Goal: Complete application form: Complete application form

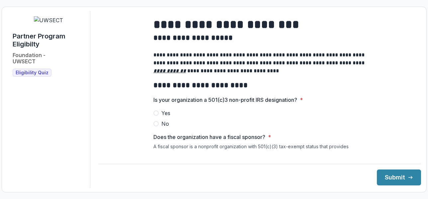
click at [157, 116] on span at bounding box center [156, 113] width 5 height 5
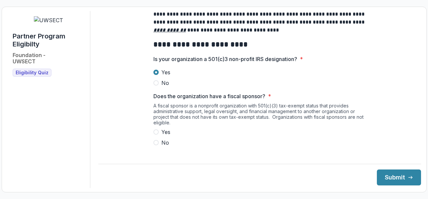
scroll to position [52, 0]
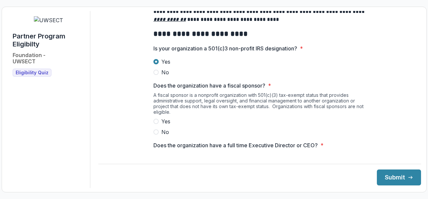
click at [154, 135] on span at bounding box center [156, 132] width 5 height 5
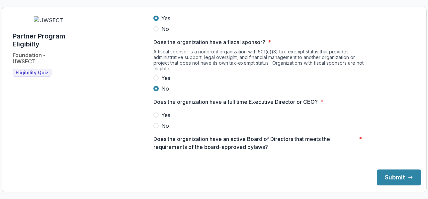
scroll to position [99, 0]
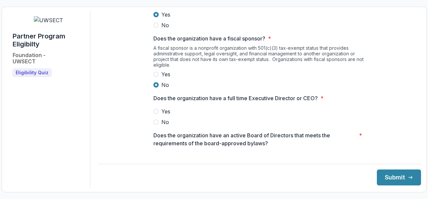
click at [154, 114] on span at bounding box center [156, 111] width 5 height 5
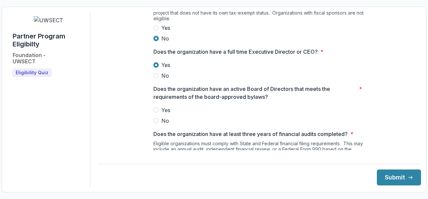
scroll to position [147, 0]
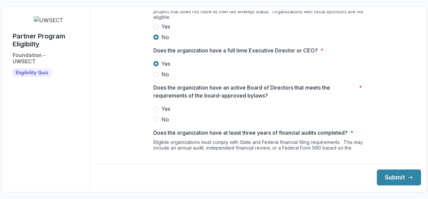
click at [157, 112] on span at bounding box center [156, 108] width 5 height 5
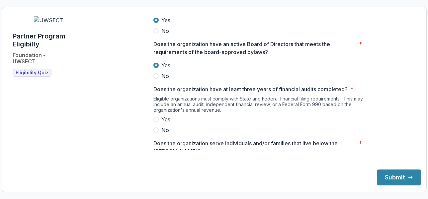
scroll to position [192, 0]
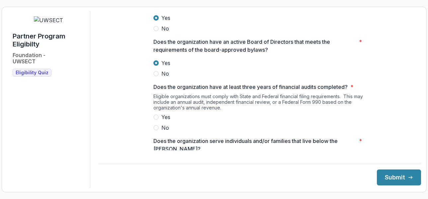
click at [156, 120] on span at bounding box center [156, 117] width 5 height 5
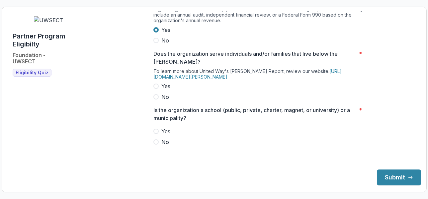
scroll to position [280, 0]
click at [156, 145] on span at bounding box center [156, 141] width 5 height 5
click at [158, 90] on label "Yes" at bounding box center [260, 86] width 213 height 8
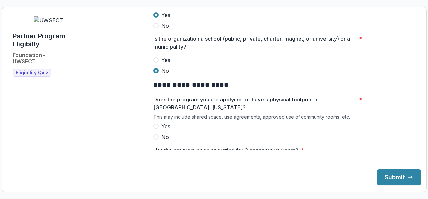
scroll to position [355, 0]
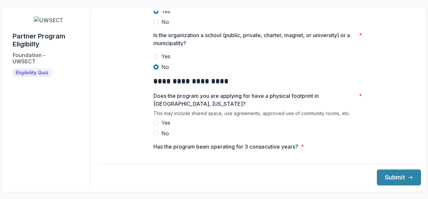
click at [156, 126] on span at bounding box center [156, 122] width 5 height 5
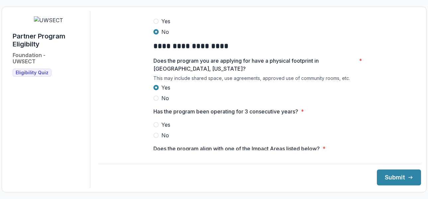
scroll to position [393, 0]
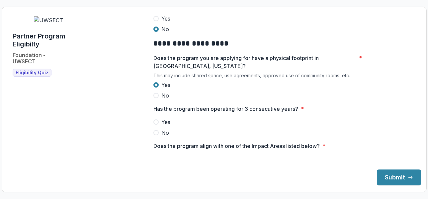
click at [154, 125] on span at bounding box center [156, 122] width 5 height 5
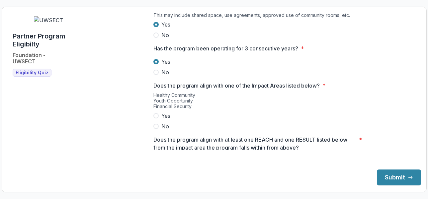
scroll to position [454, 0]
click at [155, 118] on span at bounding box center [156, 115] width 5 height 5
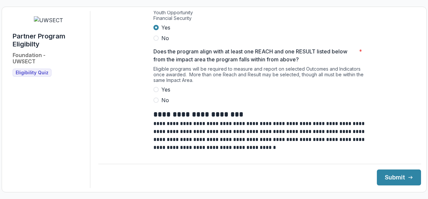
scroll to position [542, 0]
click at [155, 92] on span at bounding box center [156, 89] width 5 height 5
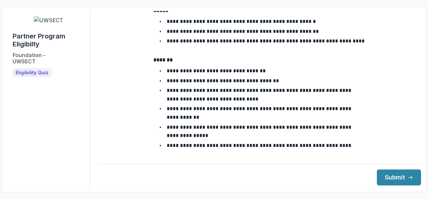
scroll to position [1254, 0]
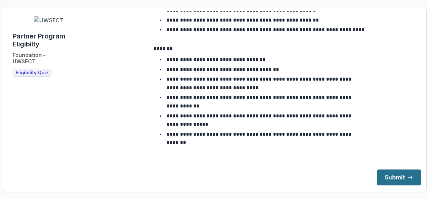
click at [387, 180] on button "Submit" at bounding box center [399, 178] width 44 height 16
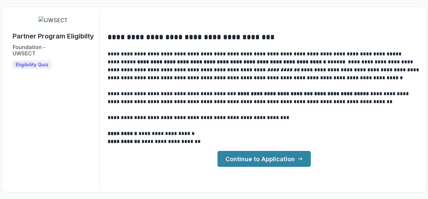
click at [268, 160] on link "Continue to Application" at bounding box center [264, 159] width 93 height 16
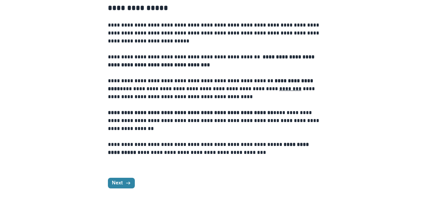
scroll to position [257, 0]
click at [116, 183] on button "Next" at bounding box center [121, 183] width 27 height 11
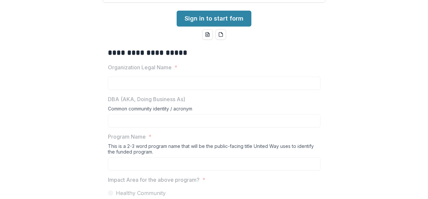
scroll to position [190, 0]
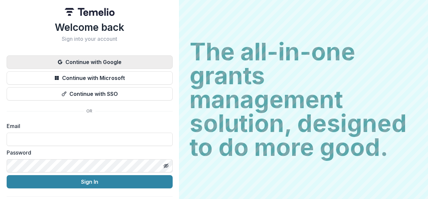
click at [114, 65] on button "Continue with Google" at bounding box center [90, 62] width 166 height 13
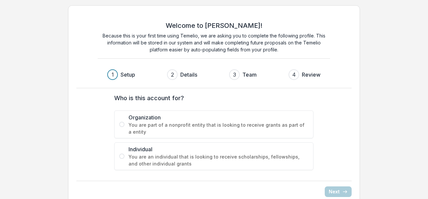
click at [118, 126] on label "Organization You are part of a nonprofit entity that is looking to receive gran…" at bounding box center [213, 125] width 199 height 28
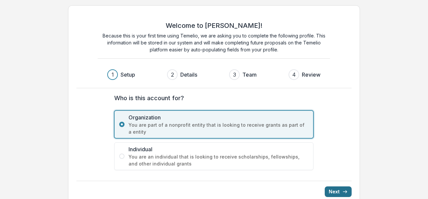
click at [334, 188] on button "Next" at bounding box center [338, 192] width 27 height 11
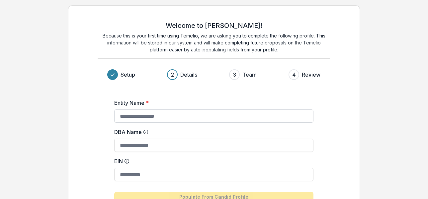
click at [144, 117] on input "Entity Name *" at bounding box center [213, 116] width 199 height 13
type input "**********"
click at [132, 179] on input "EIN" at bounding box center [213, 174] width 199 height 13
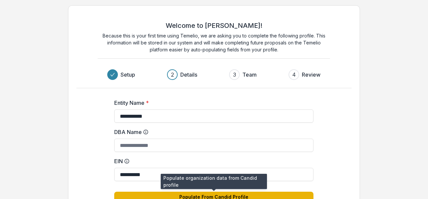
type input "**********"
click at [260, 195] on button "Populate From Candid Profile" at bounding box center [213, 197] width 199 height 11
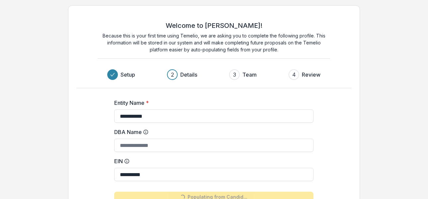
type input "**********"
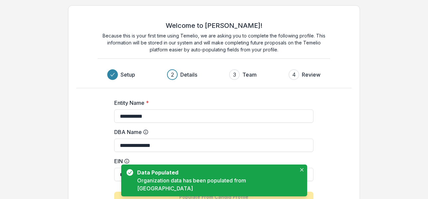
click at [384, 157] on div "**********" at bounding box center [214, 128] width 428 height 256
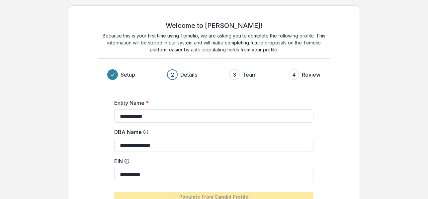
click at [313, 87] on div "Welcome to Temelio! Because this is your first time using Temelio, we are askin…" at bounding box center [214, 51] width 276 height 75
click at [321, 125] on div "**********" at bounding box center [214, 154] width 266 height 132
click at [322, 187] on div "**********" at bounding box center [214, 154] width 266 height 132
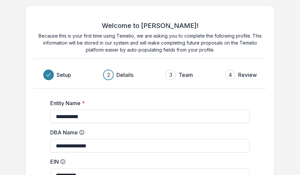
drag, startPoint x: 285, startPoint y: 20, endPoint x: 318, endPoint y: -4, distance: 40.9
click at [300, 0] on html "**********" at bounding box center [150, 87] width 300 height 175
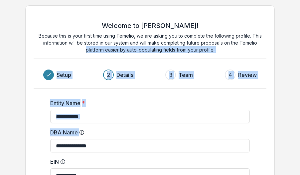
drag, startPoint x: 294, startPoint y: 144, endPoint x: 297, endPoint y: 44, distance: 100.4
click at [297, 44] on div "**********" at bounding box center [150, 128] width 300 height 256
click at [282, 108] on div "**********" at bounding box center [150, 128] width 300 height 256
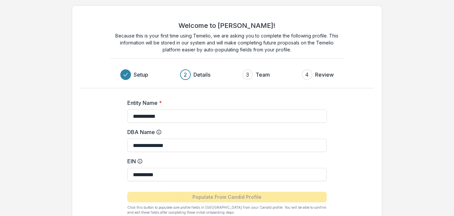
click at [36, 39] on div "**********" at bounding box center [227, 128] width 454 height 256
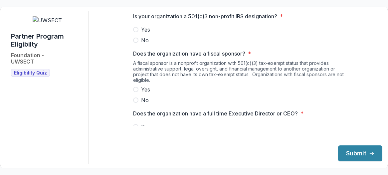
scroll to position [54, 0]
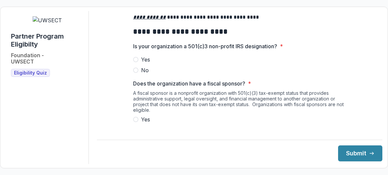
click at [134, 62] on span at bounding box center [135, 59] width 5 height 5
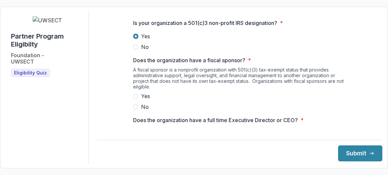
scroll to position [79, 0]
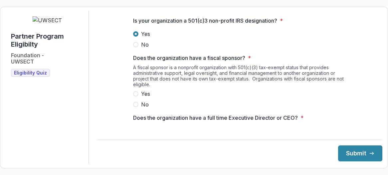
click at [135, 107] on span at bounding box center [135, 104] width 5 height 5
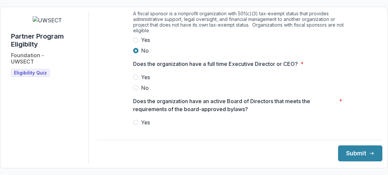
scroll to position [134, 0]
click at [136, 79] on span at bounding box center [135, 76] width 5 height 5
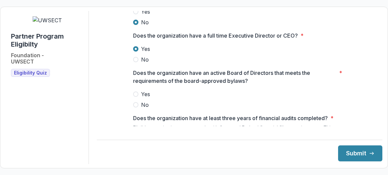
scroll to position [168, 0]
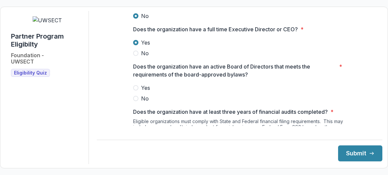
click at [135, 90] on span at bounding box center [135, 87] width 5 height 5
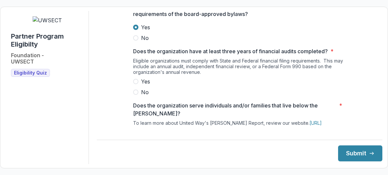
scroll to position [233, 0]
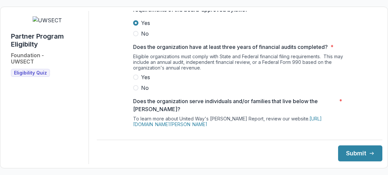
click at [135, 80] on span at bounding box center [135, 76] width 5 height 5
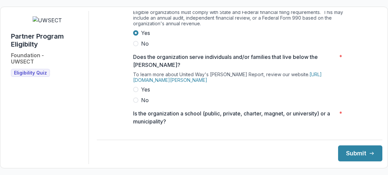
scroll to position [291, 0]
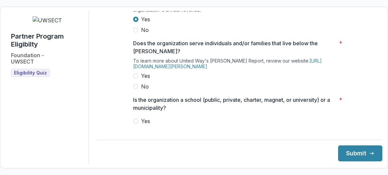
click at [136, 78] on span at bounding box center [135, 75] width 5 height 5
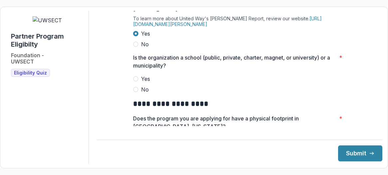
scroll to position [337, 0]
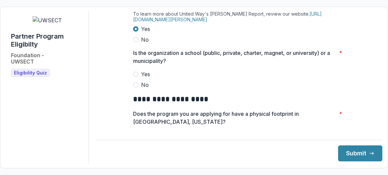
click at [133, 89] on label "No" at bounding box center [239, 85] width 213 height 8
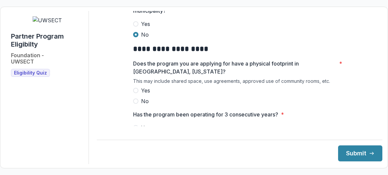
scroll to position [389, 0]
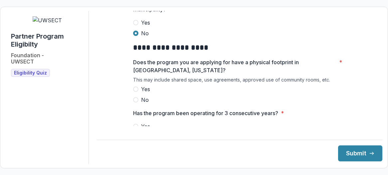
click at [134, 92] on span at bounding box center [135, 88] width 5 height 5
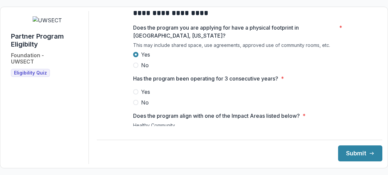
scroll to position [424, 0]
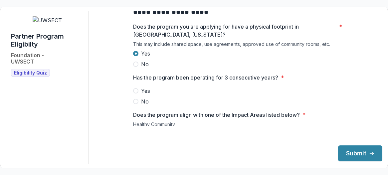
click at [136, 93] on span at bounding box center [135, 90] width 5 height 5
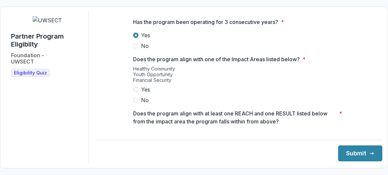
scroll to position [485, 0]
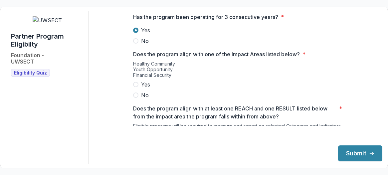
click at [135, 87] on span at bounding box center [135, 84] width 5 height 5
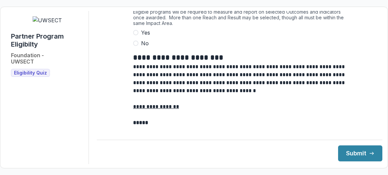
scroll to position [599, 0]
click at [137, 36] on label "Yes" at bounding box center [239, 32] width 213 height 8
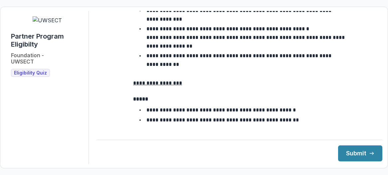
scroll to position [1278, 0]
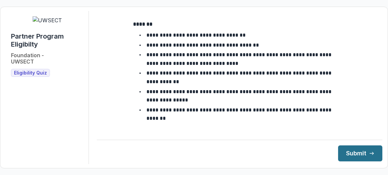
click at [345, 155] on button "Submit" at bounding box center [360, 153] width 44 height 16
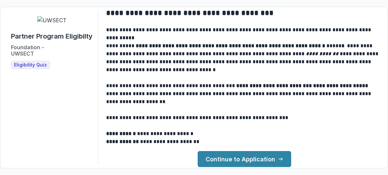
click at [247, 162] on link "Continue to Application" at bounding box center [243, 159] width 93 height 16
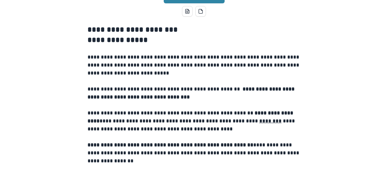
scroll to position [164, 0]
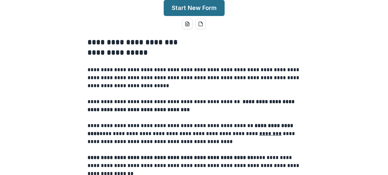
click at [185, 16] on button "Start New Form" at bounding box center [194, 8] width 61 height 16
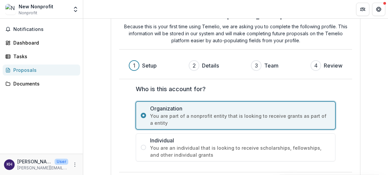
scroll to position [55, 0]
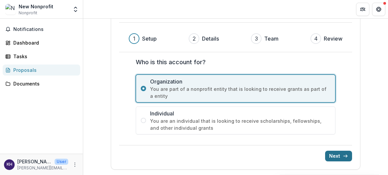
click at [338, 156] on button "Next" at bounding box center [338, 156] width 27 height 11
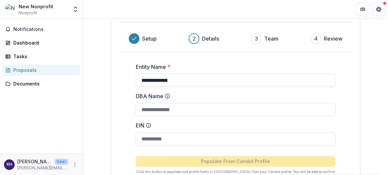
drag, startPoint x: 188, startPoint y: 81, endPoint x: 132, endPoint y: 81, distance: 55.5
click at [132, 81] on div "**********" at bounding box center [235, 118] width 233 height 132
type input "**********"
click at [148, 142] on input "EIN" at bounding box center [235, 138] width 199 height 13
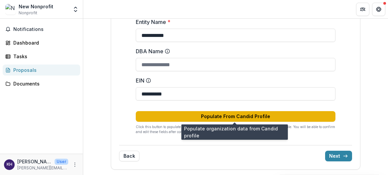
type input "**********"
click at [221, 117] on button "Populate From Candid Profile" at bounding box center [235, 116] width 199 height 11
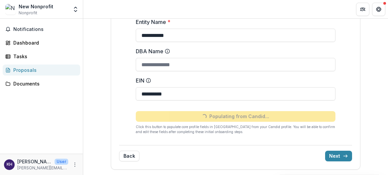
type input "**********"
click at [338, 157] on button "Next" at bounding box center [338, 156] width 27 height 11
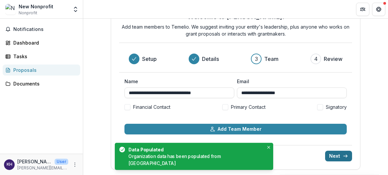
scroll to position [28, 0]
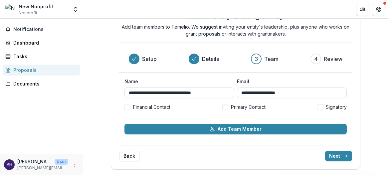
click at [127, 107] on span at bounding box center [127, 107] width 6 height 6
click at [224, 107] on span at bounding box center [225, 107] width 6 height 6
click at [319, 109] on span at bounding box center [320, 107] width 6 height 6
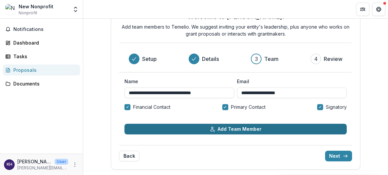
click at [247, 130] on button "Add Team Member" at bounding box center [235, 129] width 222 height 11
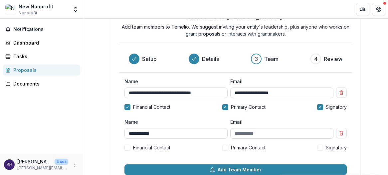
type input "**********"
click at [260, 134] on input "Email" at bounding box center [281, 133] width 103 height 11
type input "**********"
click at [320, 147] on span at bounding box center [320, 148] width 6 height 6
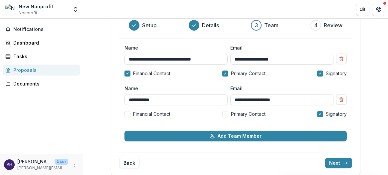
scroll to position [68, 0]
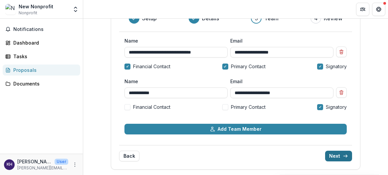
click at [337, 157] on button "Next" at bounding box center [338, 156] width 27 height 11
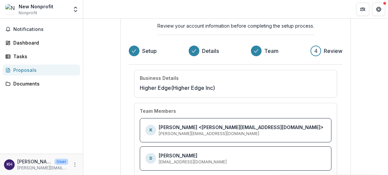
scroll to position [70, 0]
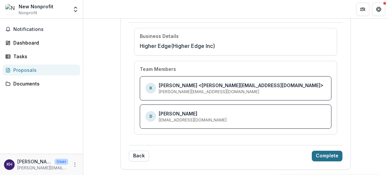
click at [325, 154] on button "Complete" at bounding box center [326, 156] width 31 height 11
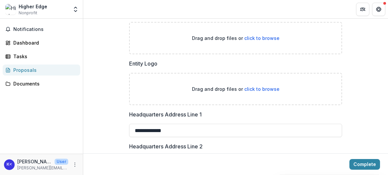
scroll to position [426, 0]
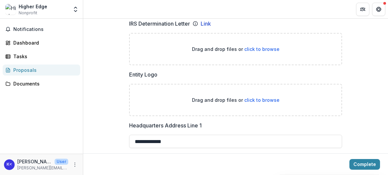
click at [257, 51] on span "click to browse" at bounding box center [261, 49] width 35 height 6
type input "**********"
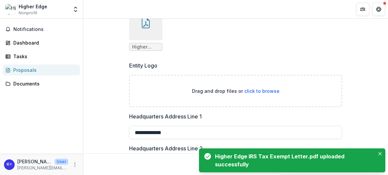
scroll to position [497, 0]
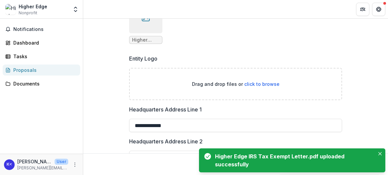
click at [256, 82] on span "click to browse" at bounding box center [261, 84] width 35 height 6
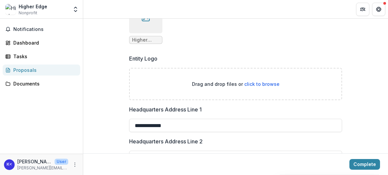
type input "**********"
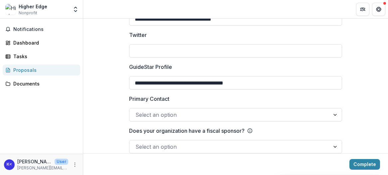
scroll to position [1115, 0]
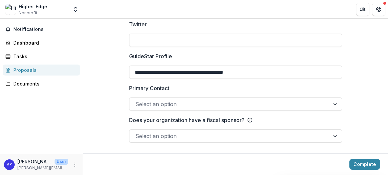
click at [332, 105] on div at bounding box center [335, 104] width 12 height 13
click at [322, 137] on div at bounding box center [229, 135] width 188 height 9
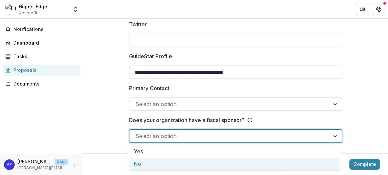
click at [143, 168] on div "No" at bounding box center [234, 164] width 210 height 12
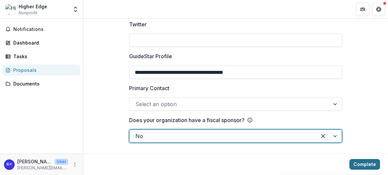
click at [362, 162] on button "Complete" at bounding box center [364, 164] width 31 height 11
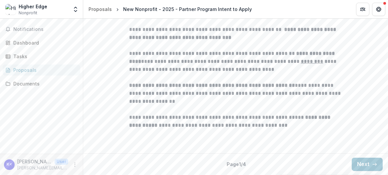
scroll to position [242, 0]
click at [358, 163] on button "Next" at bounding box center [366, 164] width 31 height 13
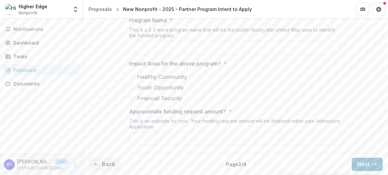
click at [129, 90] on span at bounding box center [131, 87] width 5 height 5
click at [147, 54] on input "Program Name *" at bounding box center [235, 47] width 213 height 13
drag, startPoint x: 133, startPoint y: 52, endPoint x: 182, endPoint y: 52, distance: 48.5
click at [182, 52] on input "**********" at bounding box center [235, 47] width 213 height 13
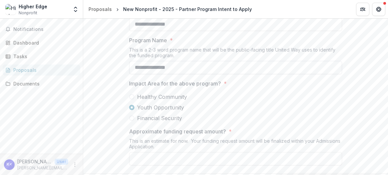
scroll to position [246, 0]
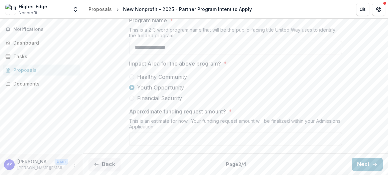
click at [156, 54] on input "**********" at bounding box center [235, 47] width 213 height 13
drag, startPoint x: 156, startPoint y: 79, endPoint x: 131, endPoint y: 79, distance: 24.9
click at [131, 54] on input "**********" at bounding box center [235, 47] width 213 height 13
type input "**********"
click at [258, 81] on label "Healthy Community" at bounding box center [235, 77] width 213 height 8
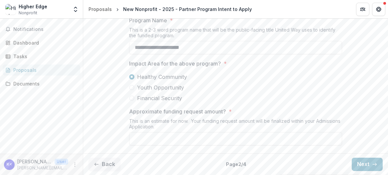
scroll to position [276, 0]
click at [180, 140] on input "Approximate funding request amount? *" at bounding box center [235, 138] width 213 height 13
type input "*******"
click at [354, 164] on button "Next" at bounding box center [366, 164] width 31 height 13
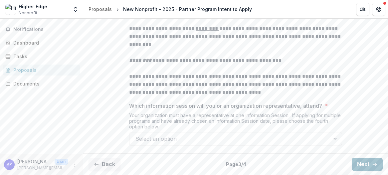
scroll to position [201, 0]
click at [330, 135] on div at bounding box center [335, 138] width 12 height 13
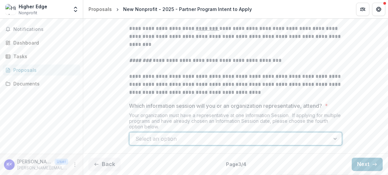
click at [333, 139] on div at bounding box center [335, 138] width 12 height 13
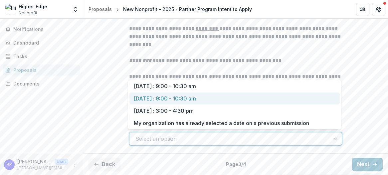
click at [180, 99] on div "[DATE] : 9:00 - 10:30 am" at bounding box center [234, 98] width 210 height 12
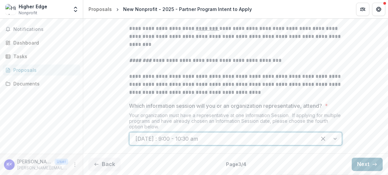
click at [363, 166] on button "Next" at bounding box center [366, 164] width 31 height 13
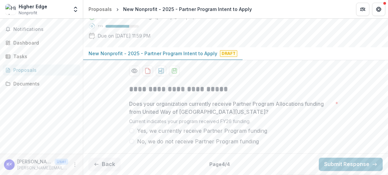
scroll to position [123, 0]
click at [131, 133] on label "Yes, we currently receive Partner Program funding" at bounding box center [235, 131] width 213 height 8
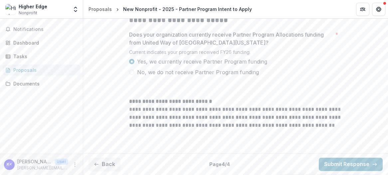
scroll to position [192, 0]
click at [343, 164] on button "Submit Response" at bounding box center [350, 164] width 64 height 13
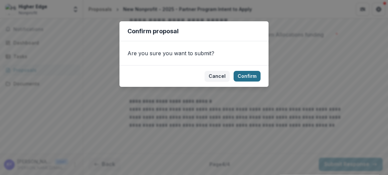
click at [246, 77] on button "Confirm" at bounding box center [246, 76] width 27 height 11
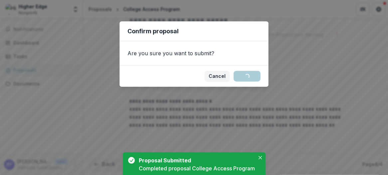
scroll to position [206, 0]
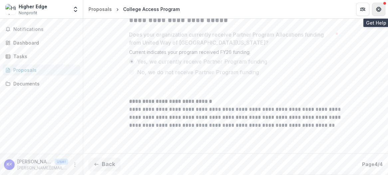
click at [380, 7] on icon "Get Help" at bounding box center [378, 9] width 5 height 5
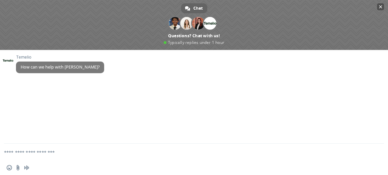
click at [381, 7] on span "Close chat" at bounding box center [380, 7] width 3 height 4
